Goal: Information Seeking & Learning: Check status

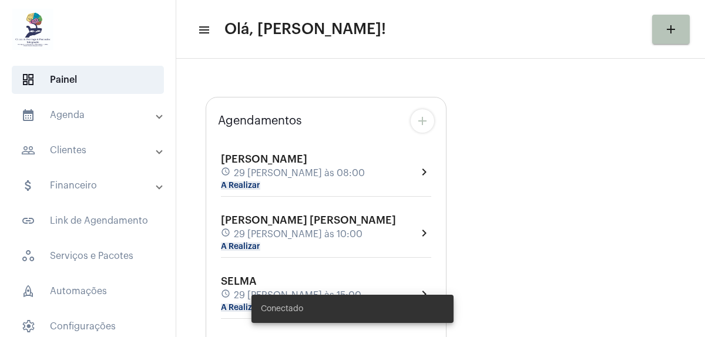
type input "[URL][DOMAIN_NAME]"
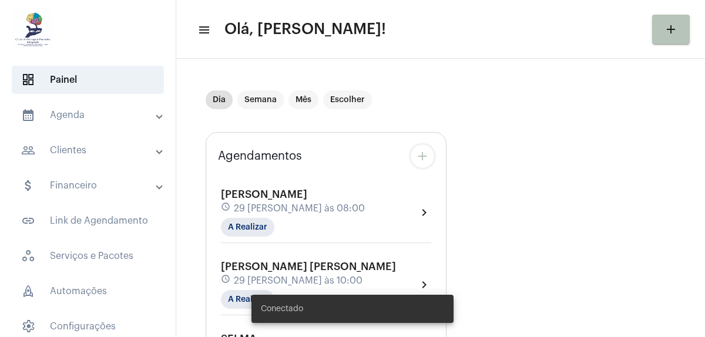
click at [78, 109] on mat-panel-title "calendar_month_outlined Agenda" at bounding box center [89, 115] width 136 height 14
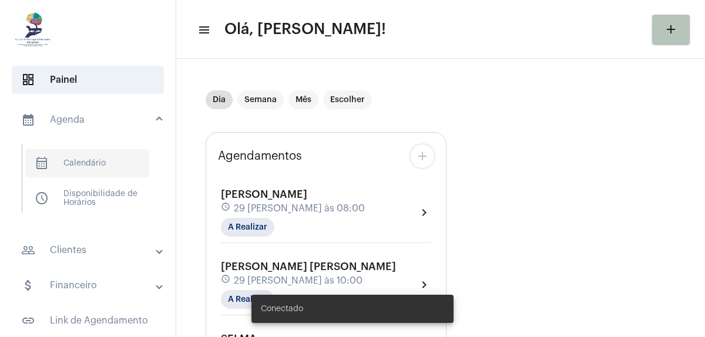
click at [83, 155] on span "calendar_month_outlined Calendário" at bounding box center [87, 163] width 124 height 28
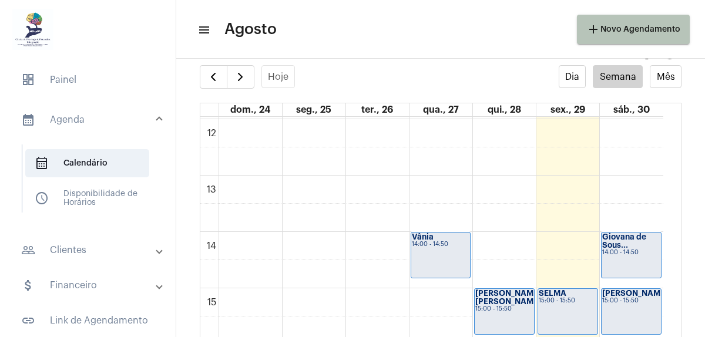
scroll to position [691, 0]
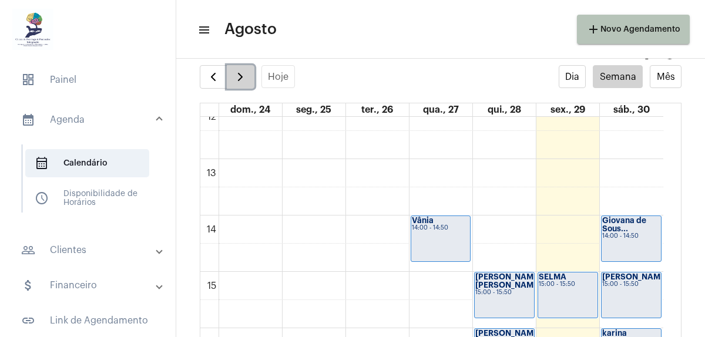
click at [239, 72] on span "button" at bounding box center [240, 77] width 14 height 14
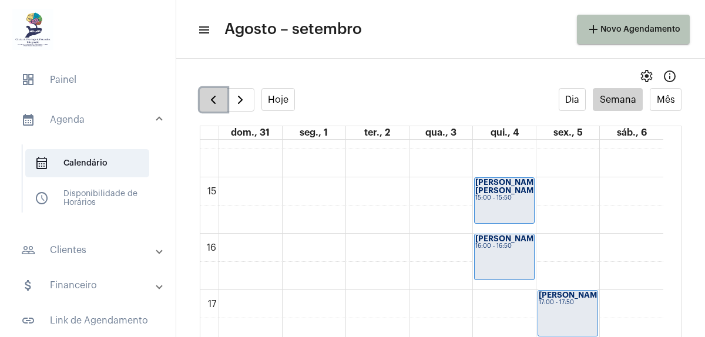
click at [208, 93] on span "button" at bounding box center [213, 100] width 14 height 14
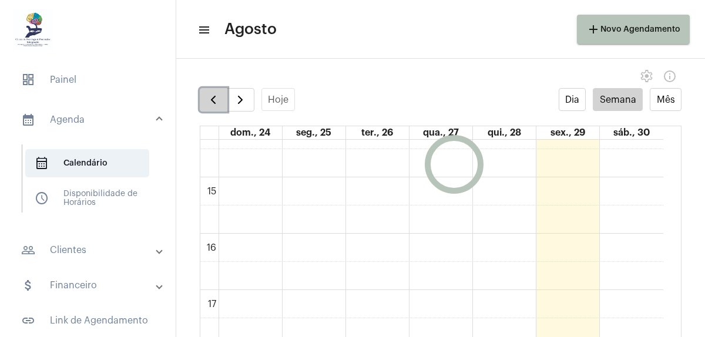
scroll to position [339, 0]
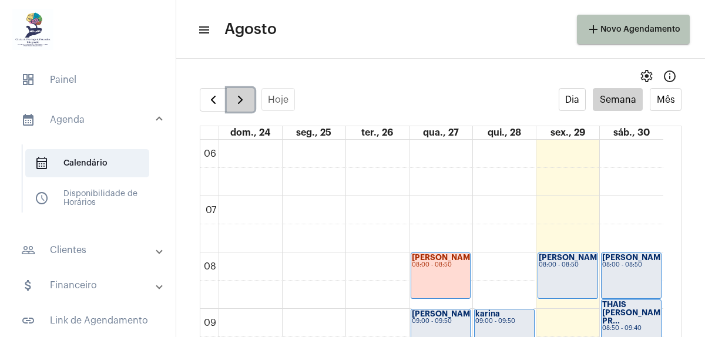
click at [237, 100] on span "button" at bounding box center [240, 100] width 14 height 14
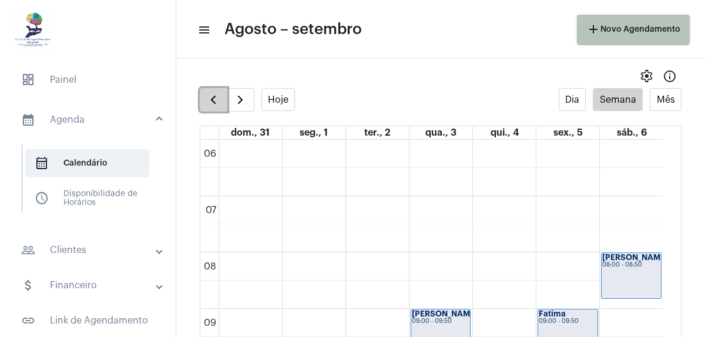
click at [215, 99] on span "button" at bounding box center [213, 100] width 14 height 14
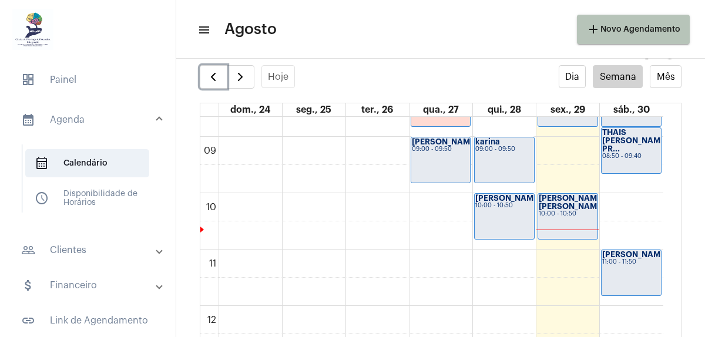
scroll to position [515, 0]
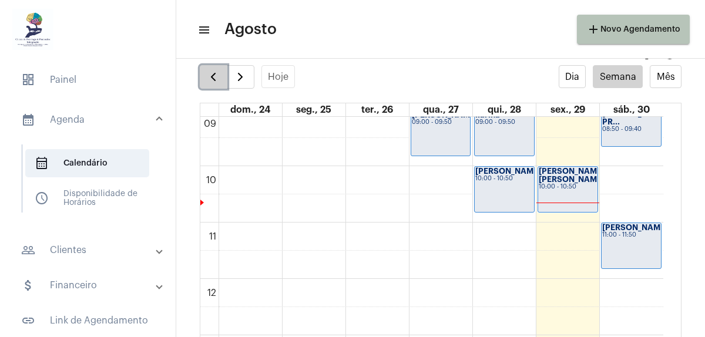
click at [210, 71] on span "button" at bounding box center [213, 77] width 14 height 14
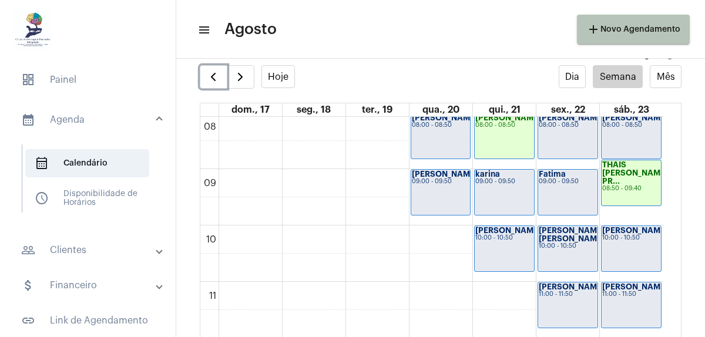
scroll to position [456, 0]
click at [207, 76] on span "button" at bounding box center [213, 77] width 14 height 14
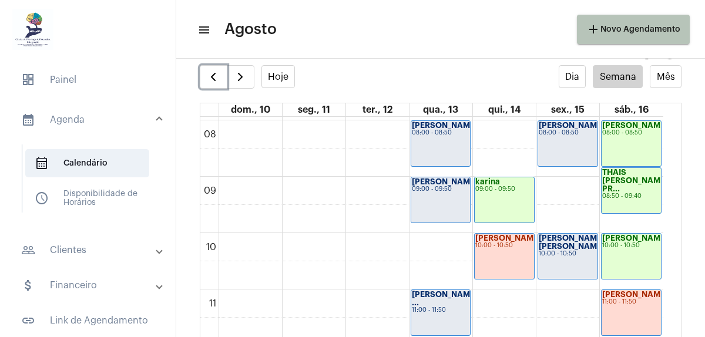
scroll to position [515, 0]
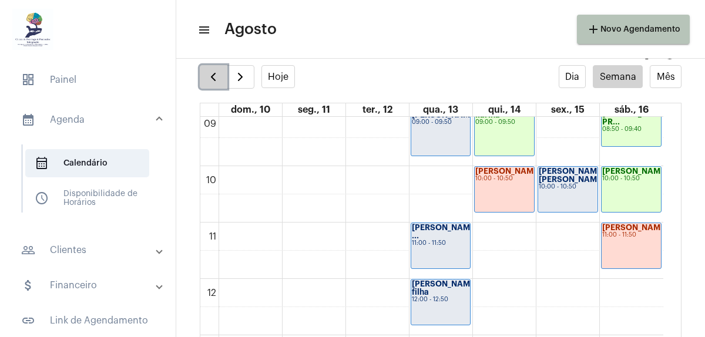
click at [207, 74] on span "button" at bounding box center [213, 77] width 14 height 14
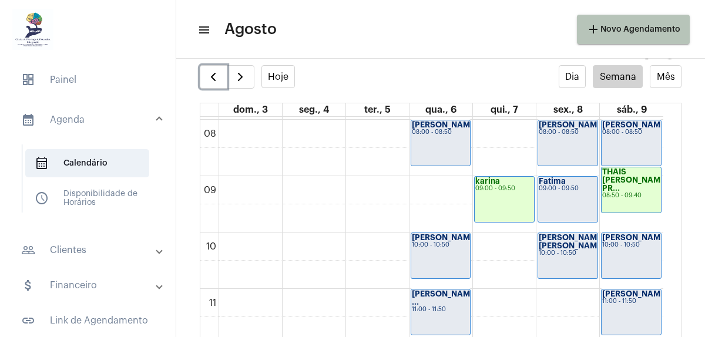
scroll to position [515, 0]
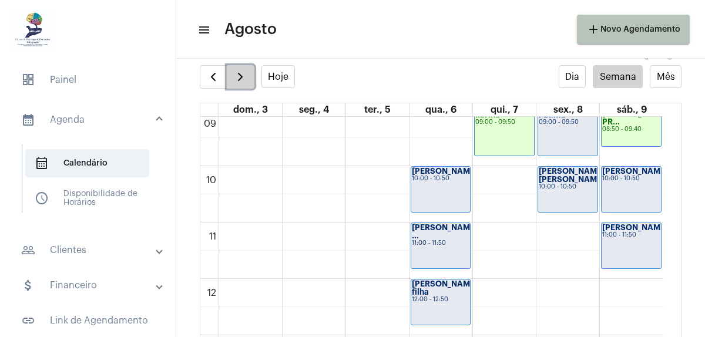
click at [242, 77] on span "button" at bounding box center [240, 77] width 14 height 14
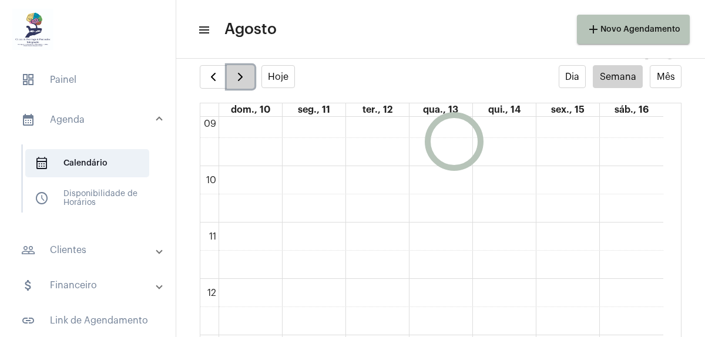
scroll to position [339, 0]
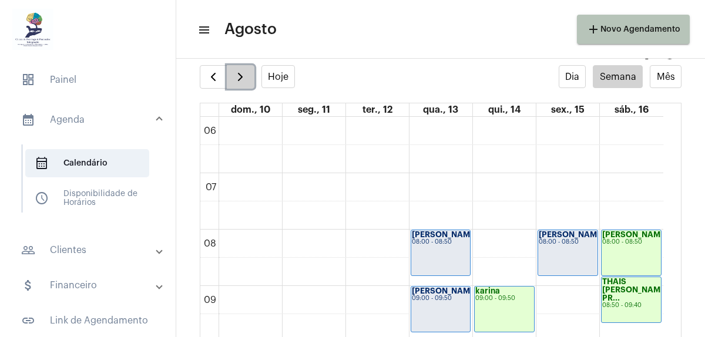
click at [243, 77] on span "button" at bounding box center [240, 77] width 14 height 14
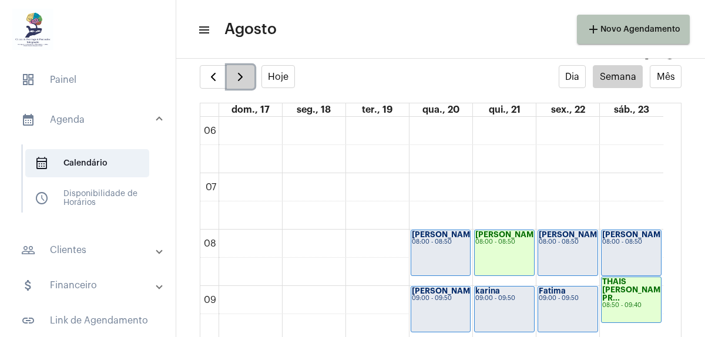
click at [243, 77] on span "button" at bounding box center [240, 77] width 14 height 14
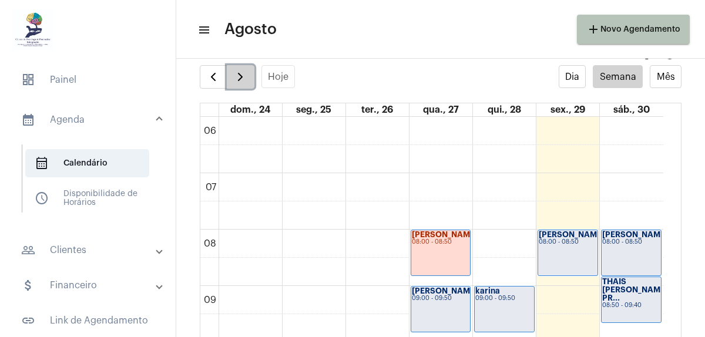
click at [243, 77] on span "button" at bounding box center [240, 77] width 14 height 14
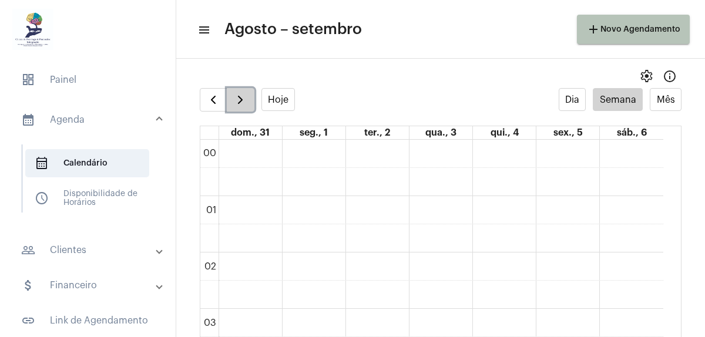
click at [246, 95] on span "button" at bounding box center [240, 100] width 14 height 14
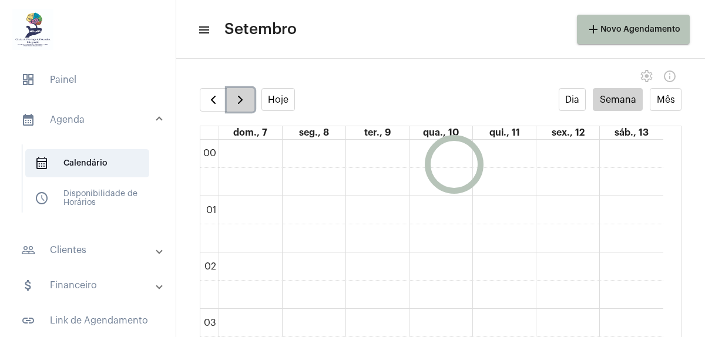
scroll to position [339, 0]
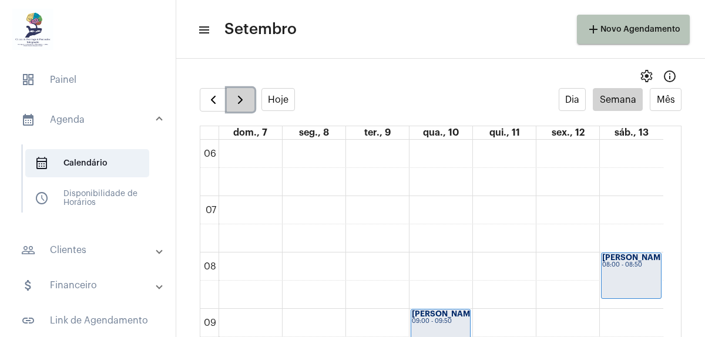
click at [246, 95] on span "button" at bounding box center [240, 100] width 14 height 14
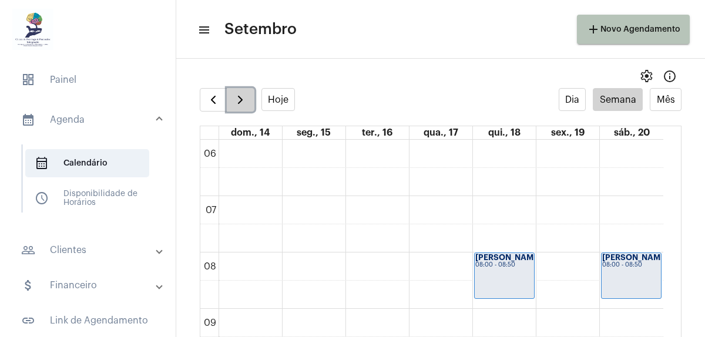
click at [246, 95] on span "button" at bounding box center [240, 100] width 14 height 14
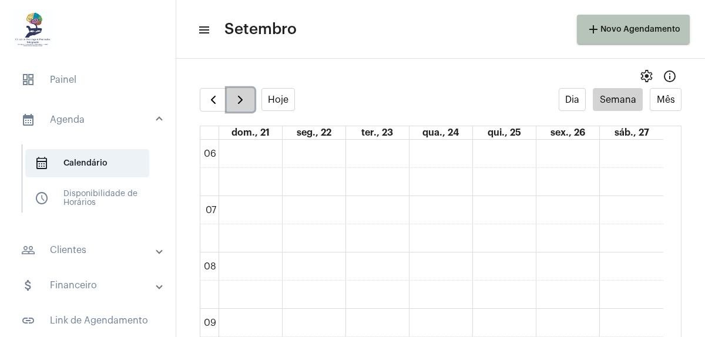
click at [246, 95] on span "button" at bounding box center [240, 100] width 14 height 14
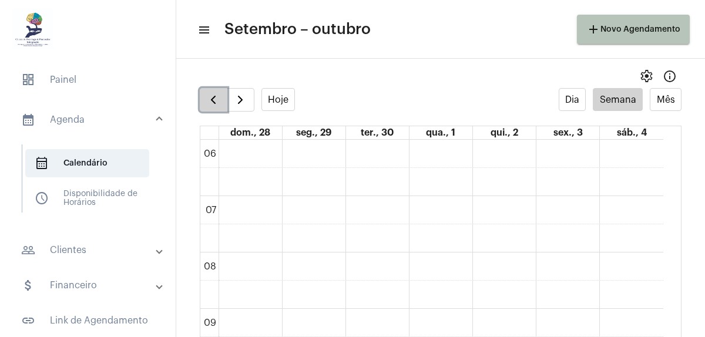
click at [206, 101] on span "button" at bounding box center [213, 100] width 14 height 14
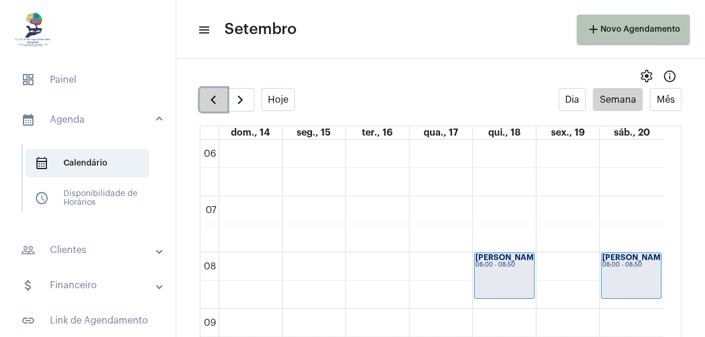
click at [206, 101] on span "button" at bounding box center [213, 100] width 14 height 14
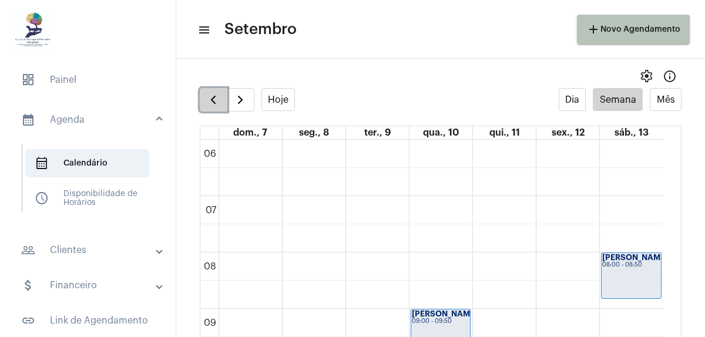
click at [206, 101] on span "button" at bounding box center [213, 100] width 14 height 14
